Goal: Check status

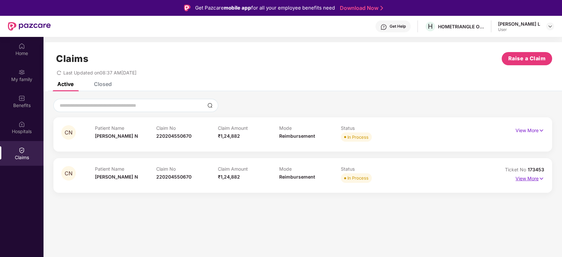
click at [535, 178] on p "View More" at bounding box center [530, 178] width 29 height 9
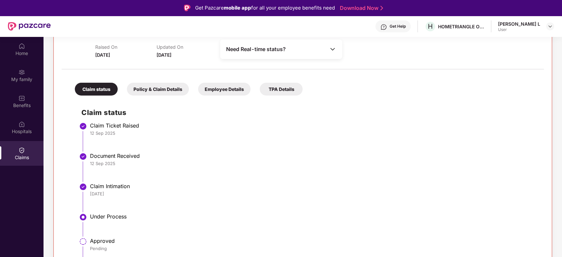
scroll to position [154, 0]
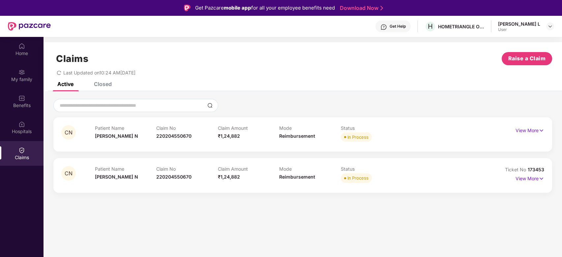
click at [533, 183] on div "View More" at bounding box center [530, 179] width 29 height 11
click at [533, 179] on p "View More" at bounding box center [530, 178] width 29 height 9
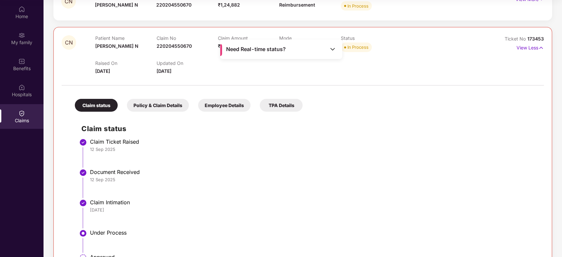
scroll to position [22, 0]
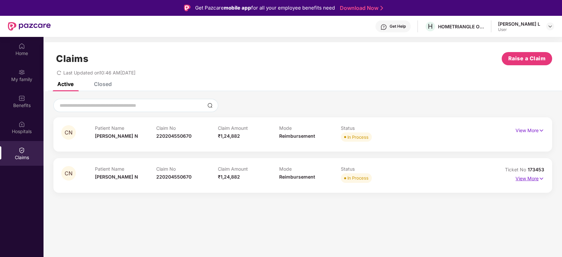
click at [533, 179] on p "View More" at bounding box center [530, 178] width 29 height 9
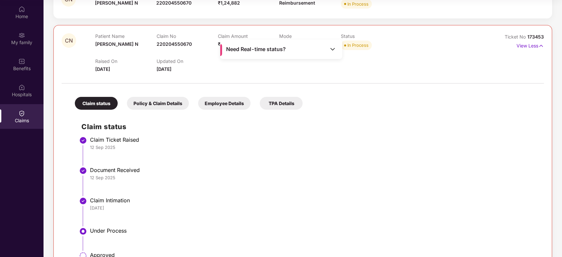
scroll to position [66, 0]
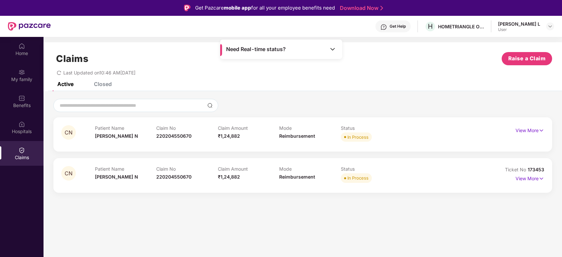
scroll to position [37, 0]
